Goal: Task Accomplishment & Management: Use online tool/utility

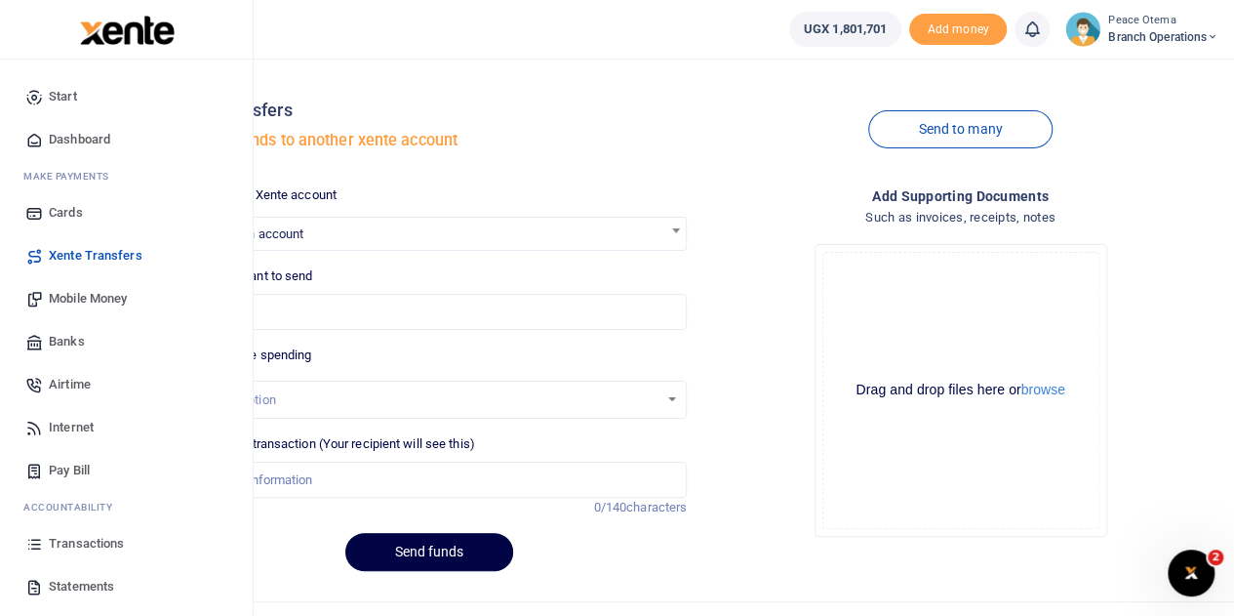
click at [98, 263] on span "Xente Transfers" at bounding box center [96, 256] width 94 height 20
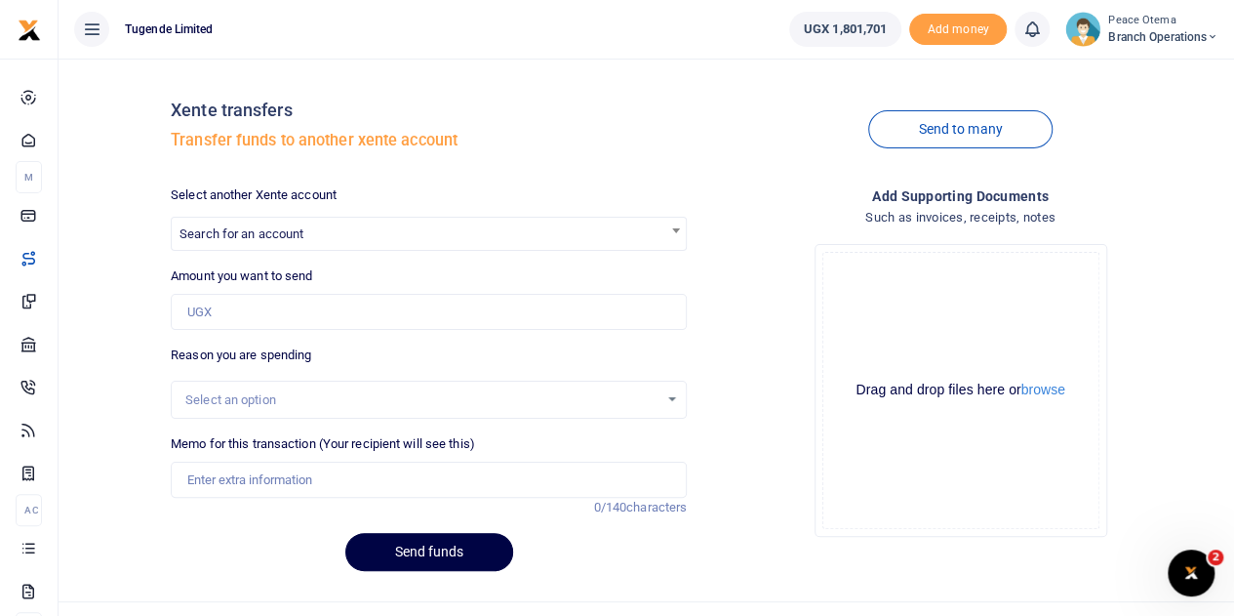
click at [239, 227] on span "Search for an account" at bounding box center [242, 233] width 124 height 15
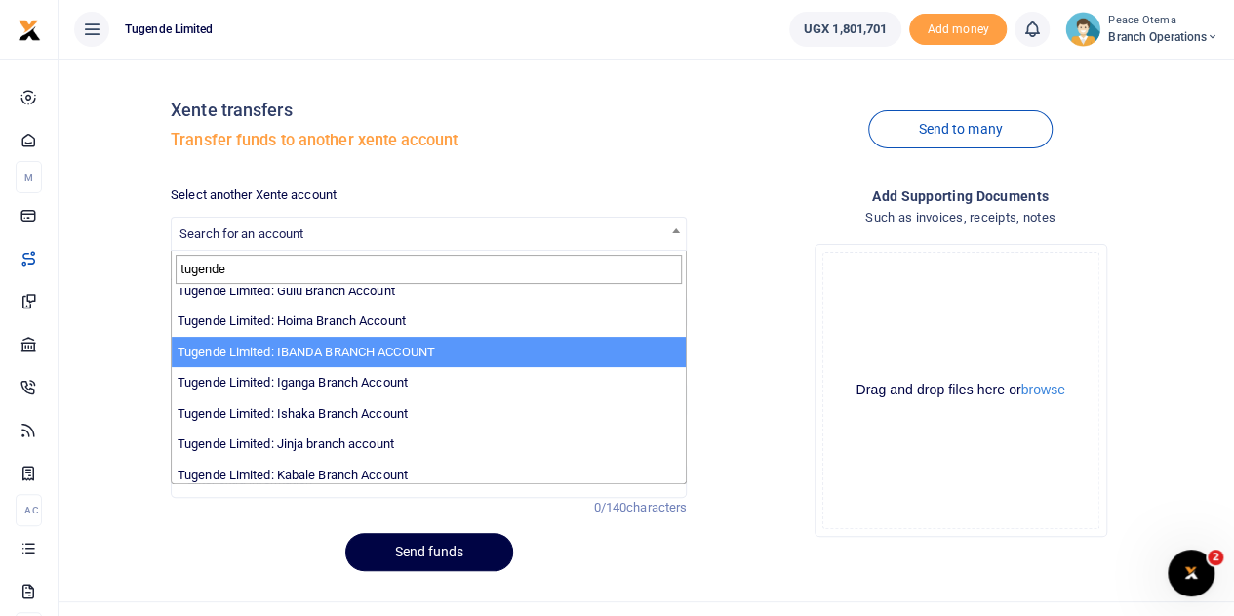
scroll to position [148, 0]
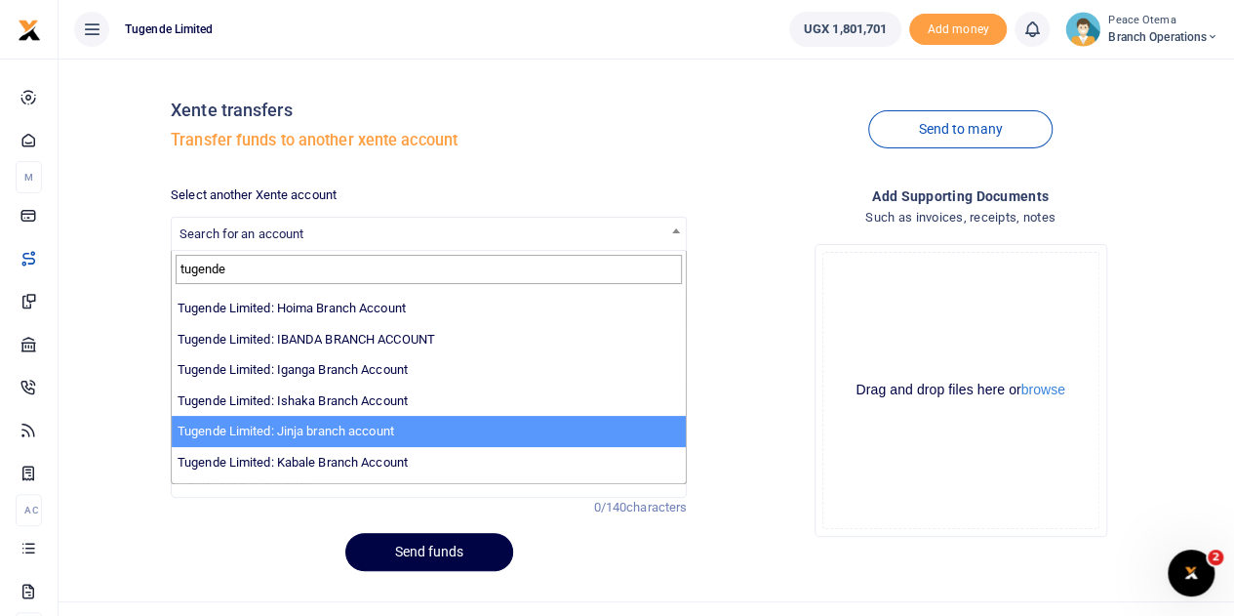
type input "tugende"
select select "3262"
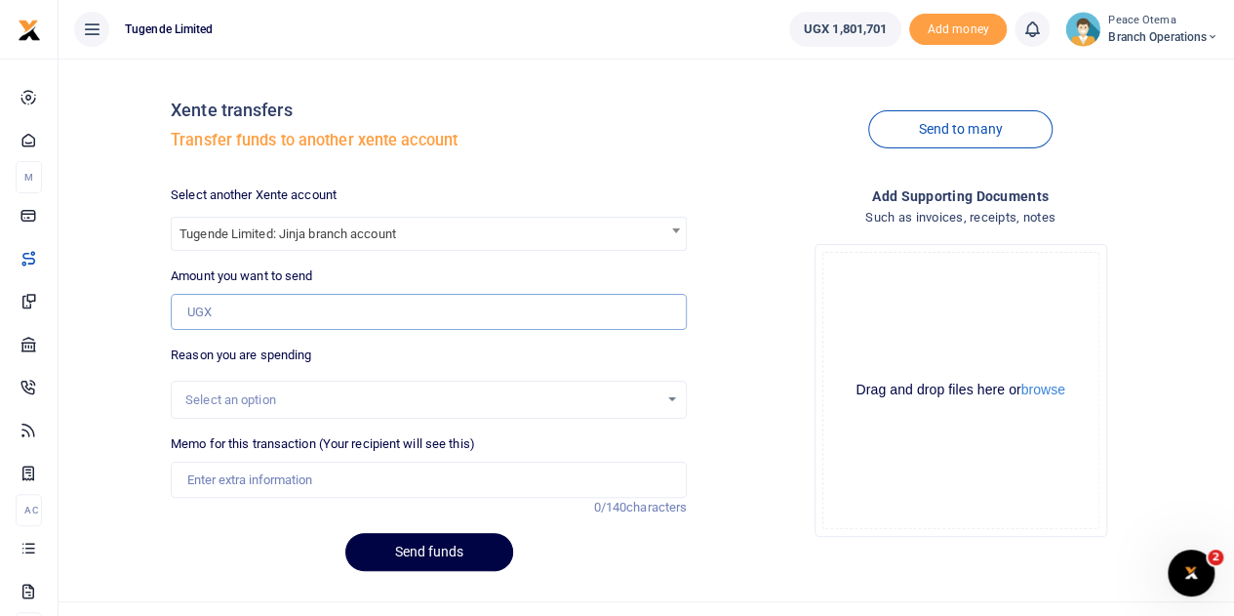
click at [207, 323] on input "Amount you want to send" at bounding box center [429, 312] width 516 height 37
paste input "495,000.00"
type input "495,000"
click at [236, 479] on input "Memo for this transaction (Your recipient will see this)" at bounding box center [429, 480] width 516 height 37
click at [201, 482] on input "Memo for this transaction (Your recipient will see this)" at bounding box center [429, 480] width 516 height 37
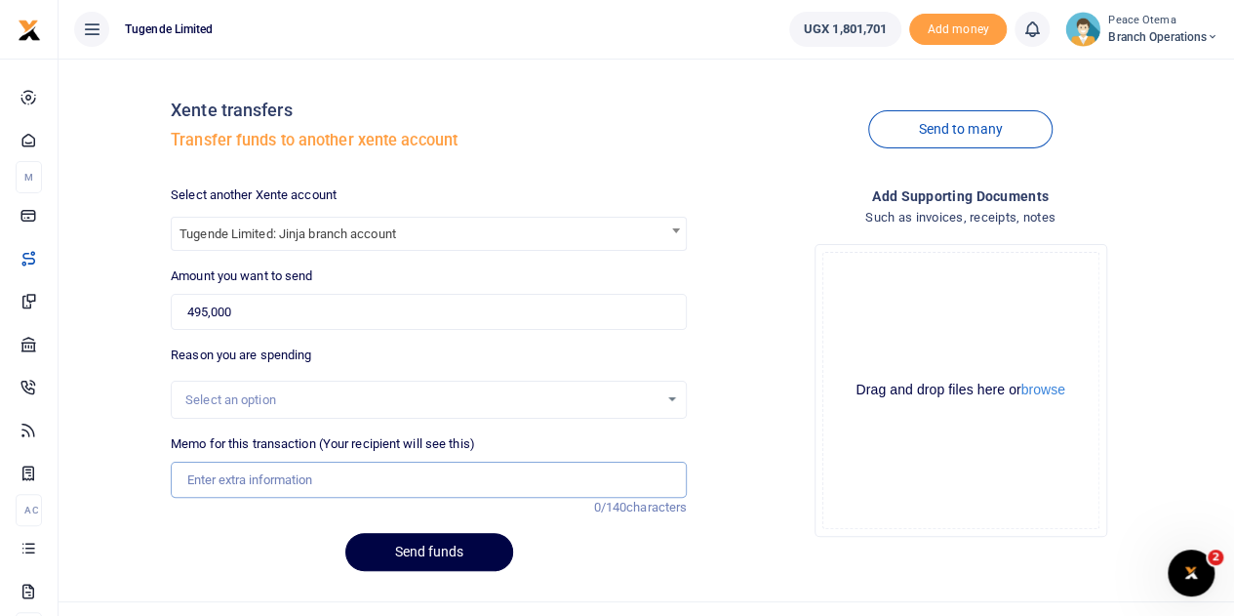
paste input "TLUG-016106"
click at [283, 477] on input "TLUG016106" at bounding box center [429, 480] width 516 height 37
click at [319, 487] on input "TLUG016106 and" at bounding box center [429, 480] width 516 height 37
paste input "TLUG-016033"
click at [393, 484] on input "TLUG016106 and TLUG016033" at bounding box center [429, 480] width 516 height 37
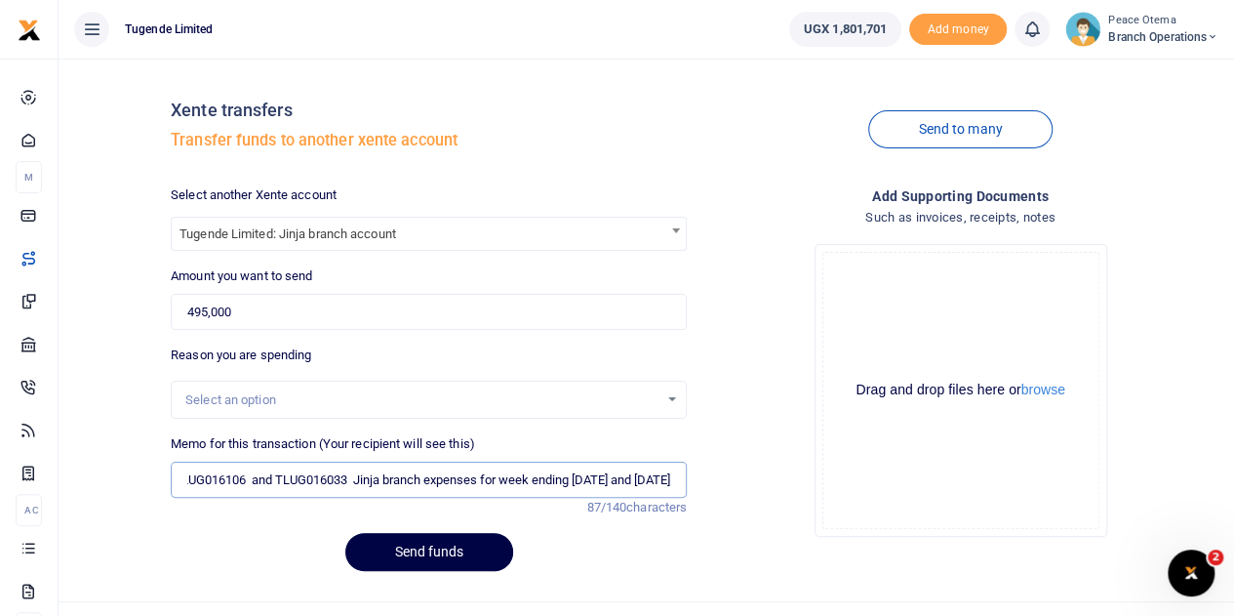
scroll to position [0, 51]
type input "TLUG016106 and TLUG016033 Jinja branch expenses for week ending [DATE] and [DAT…"
click at [410, 553] on button "Send funds" at bounding box center [429, 552] width 168 height 38
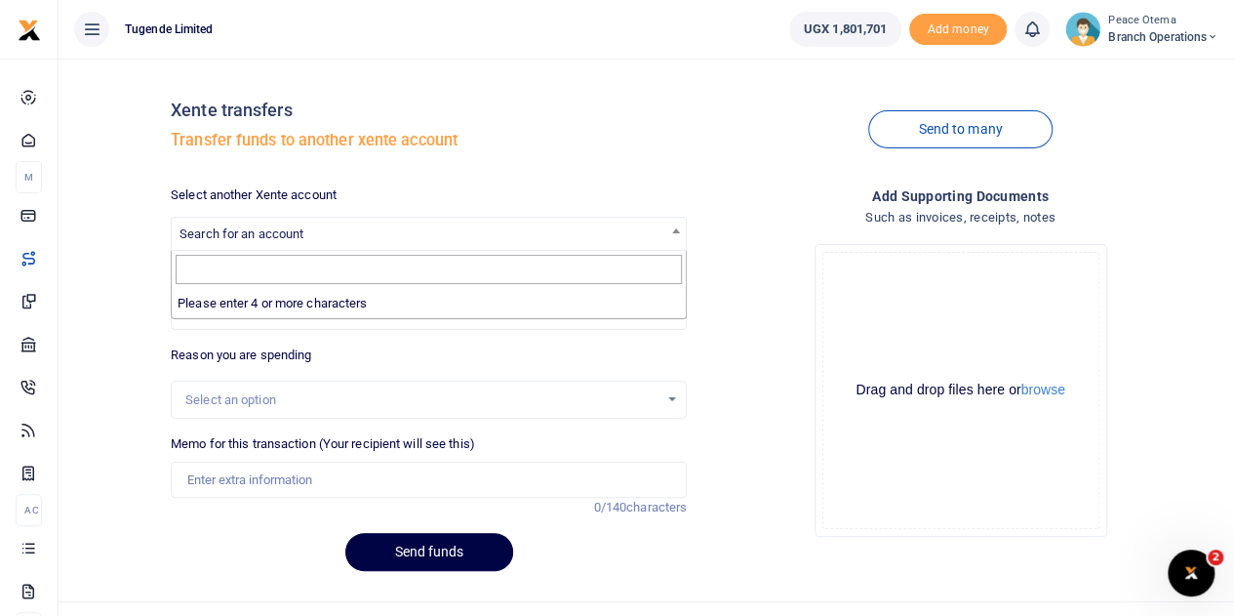
click at [240, 229] on span "Search for an account" at bounding box center [242, 233] width 124 height 15
type input "u"
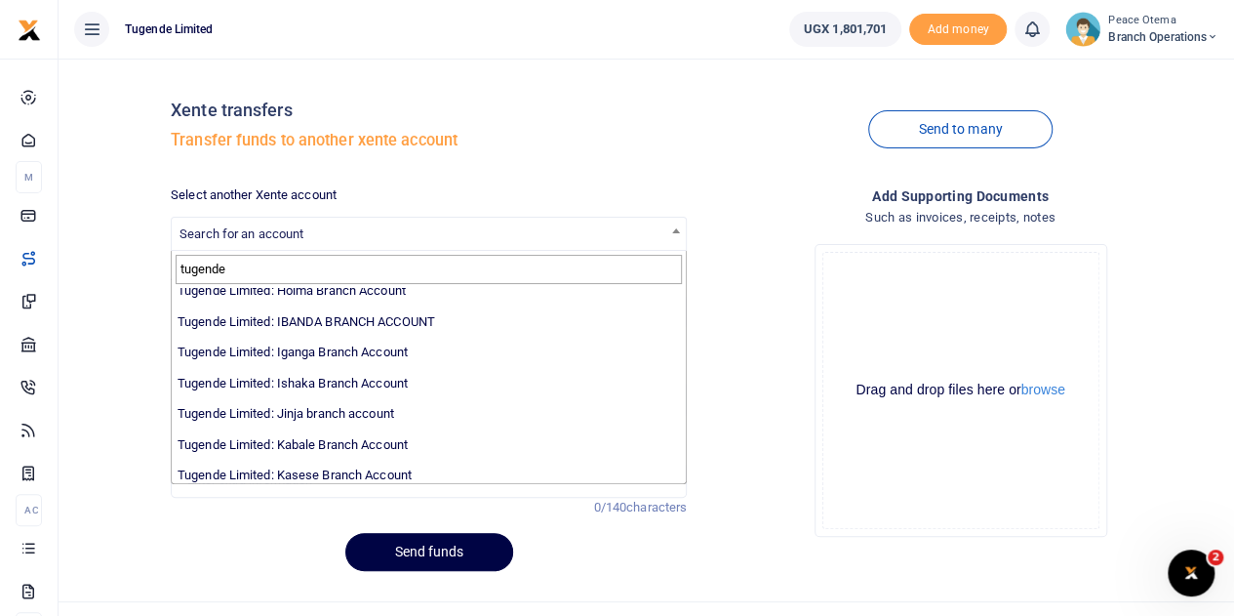
scroll to position [171, 0]
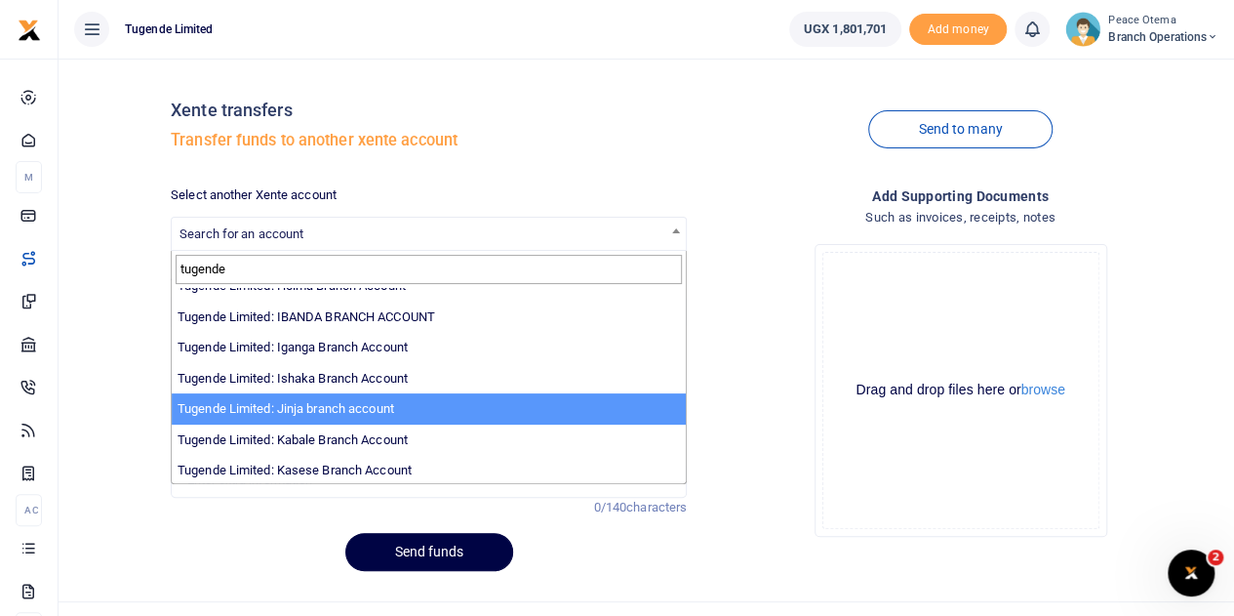
type input "tugende"
select select "3262"
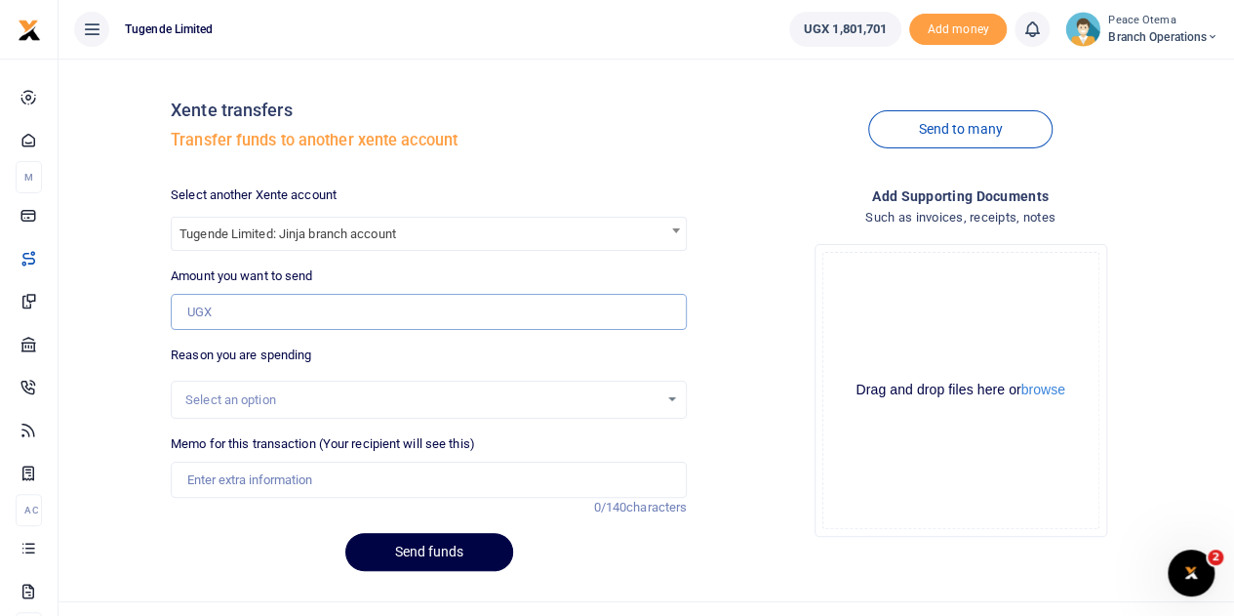
click at [213, 311] on input "Amount you want to send" at bounding box center [429, 312] width 516 height 37
paste input "205,000.00"
type input "205,000"
click at [192, 489] on input "Memo for this transaction (Your recipient will see this)" at bounding box center [429, 480] width 516 height 37
paste input "TLUG-016032"
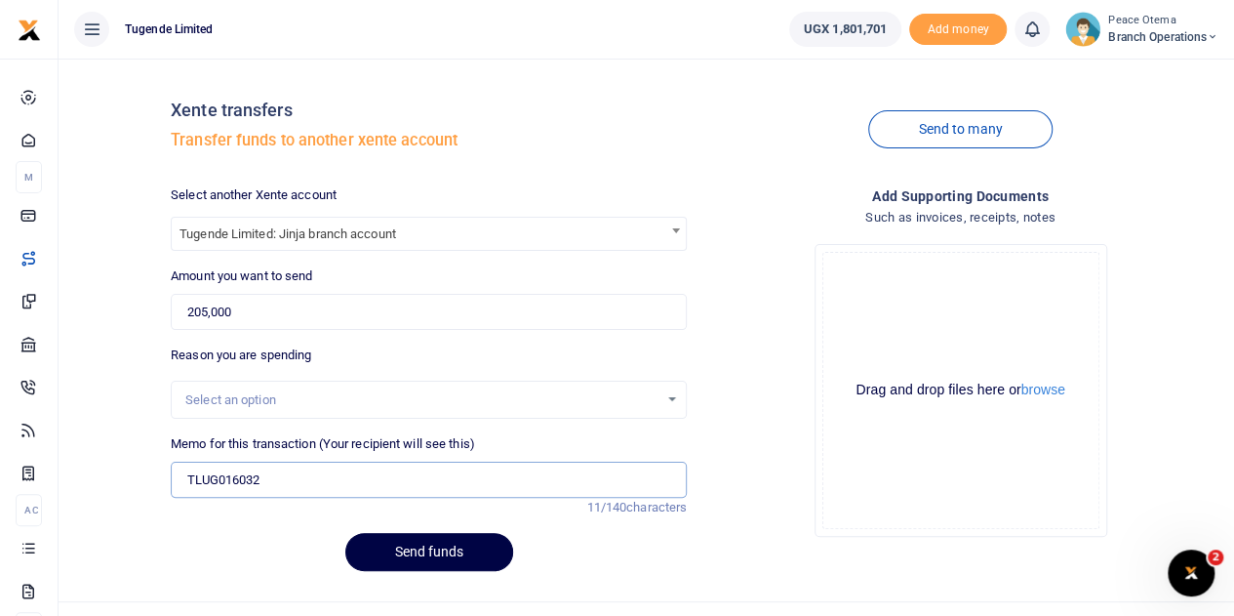
click at [303, 479] on input "TLUG016032" at bounding box center [429, 480] width 516 height 37
click at [267, 475] on input "TLUG016032" at bounding box center [429, 480] width 516 height 37
paste input "Jinja branch electricity requisition for the month of [DATE]"
type input "TLUG016032 Jinja branch electricity requisition for the month of [DATE]"
click at [379, 547] on button "Send funds" at bounding box center [429, 552] width 168 height 38
